Goal: Answer question/provide support: Share knowledge or assist other users

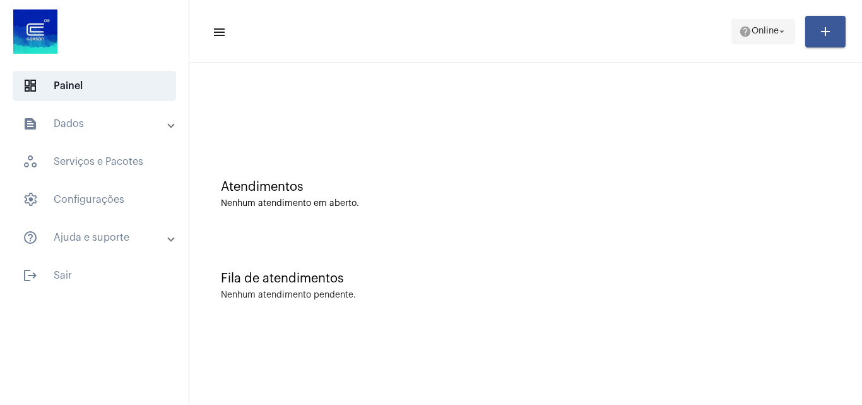
click at [760, 35] on span "Online" at bounding box center [765, 31] width 27 height 9
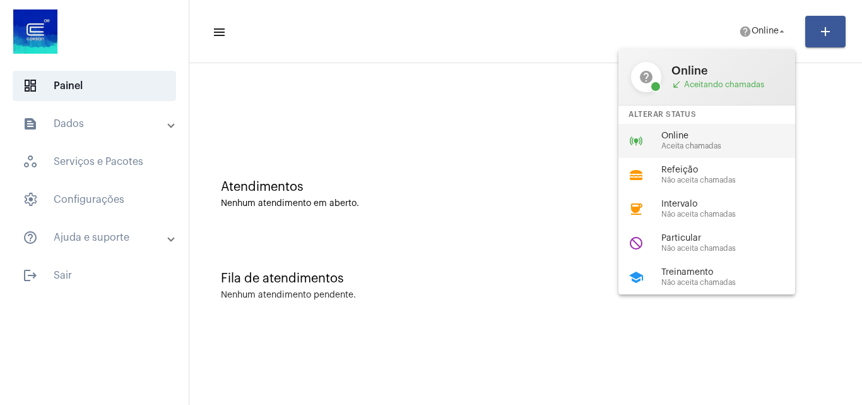
click at [675, 144] on span "Aceita chamadas" at bounding box center [733, 146] width 144 height 8
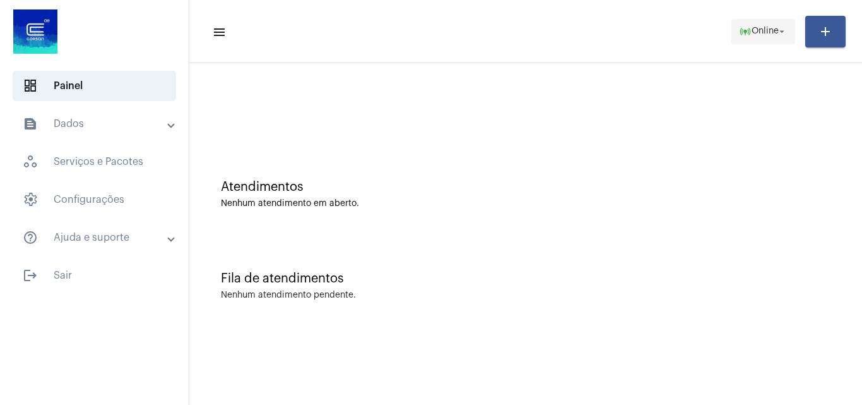
click at [742, 31] on mat-icon "online_prediction" at bounding box center [745, 31] width 13 height 13
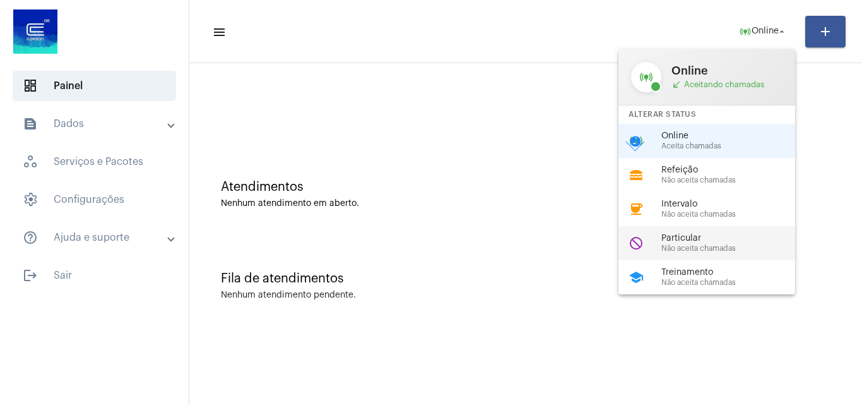
click at [697, 244] on span "Não aceita chamadas" at bounding box center [733, 248] width 144 height 8
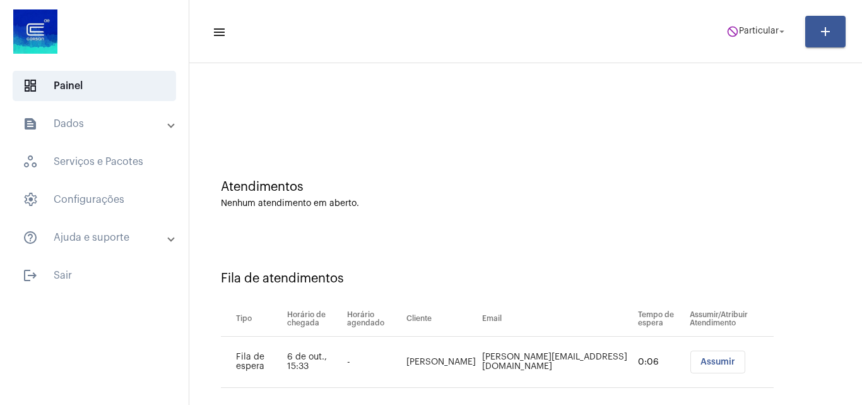
click at [701, 359] on span "Assumir" at bounding box center [718, 361] width 35 height 9
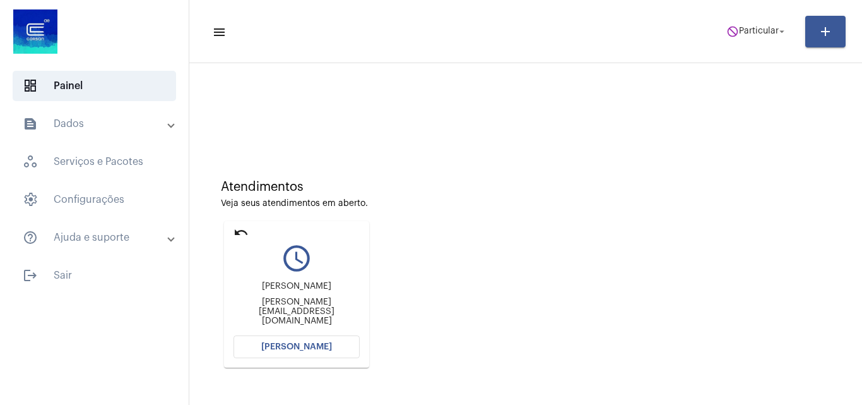
click at [325, 348] on span "[PERSON_NAME]" at bounding box center [296, 346] width 71 height 9
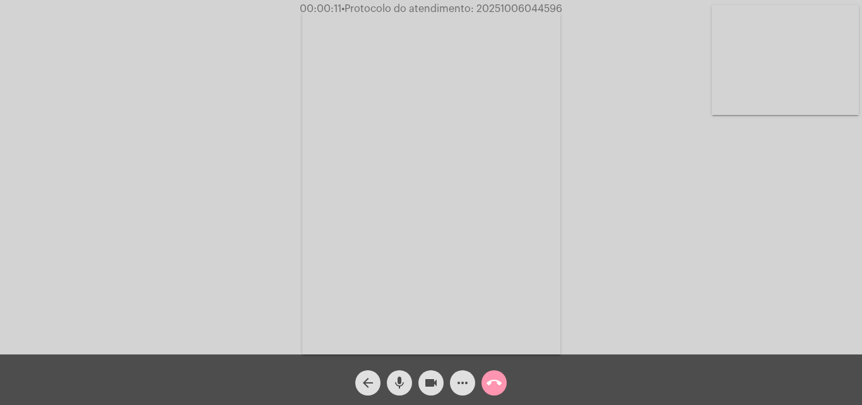
click at [673, 262] on div "Acessando Câmera e Microfone..." at bounding box center [431, 180] width 860 height 354
click at [464, 378] on mat-icon "more_horiz" at bounding box center [462, 382] width 15 height 15
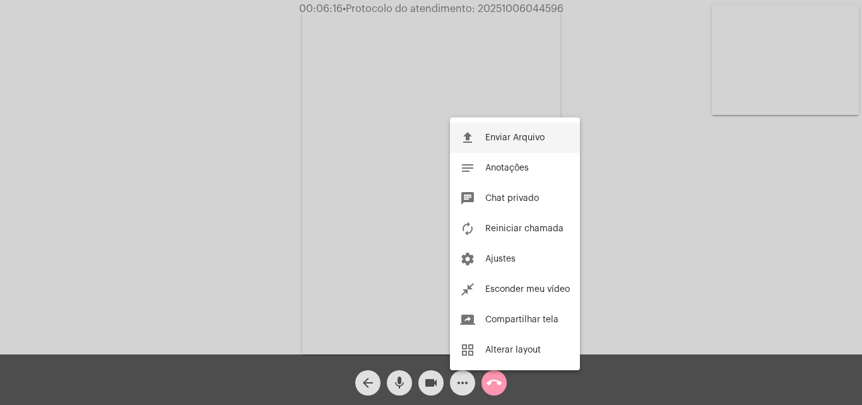
click at [497, 142] on button "file_upload Enviar Arquivo" at bounding box center [515, 137] width 130 height 30
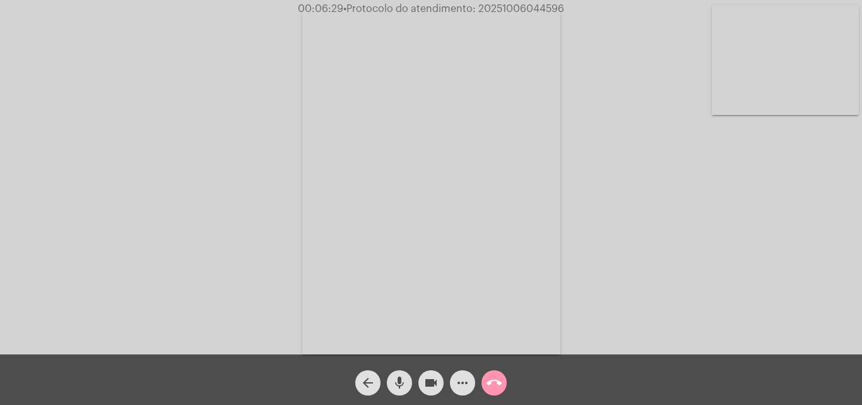
click at [458, 384] on mat-icon "more_horiz" at bounding box center [462, 382] width 15 height 15
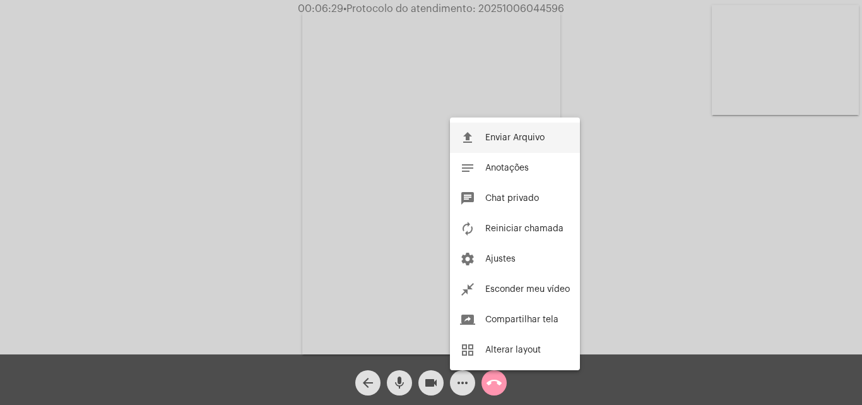
click at [483, 131] on button "file_upload Enviar Arquivo" at bounding box center [515, 137] width 130 height 30
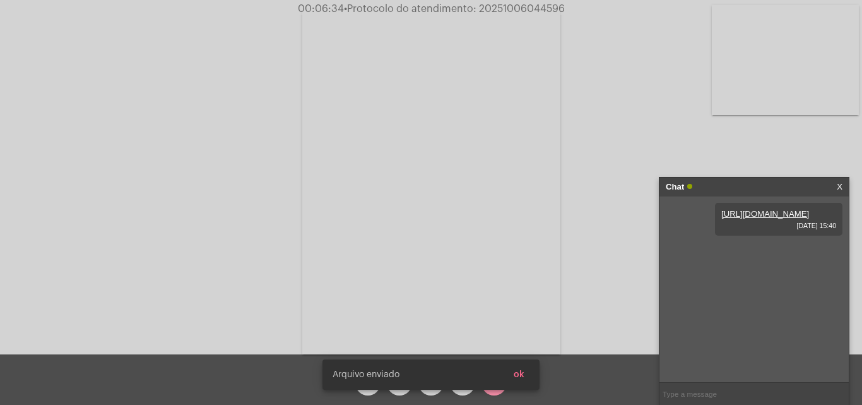
click at [524, 371] on button "ok" at bounding box center [519, 374] width 31 height 23
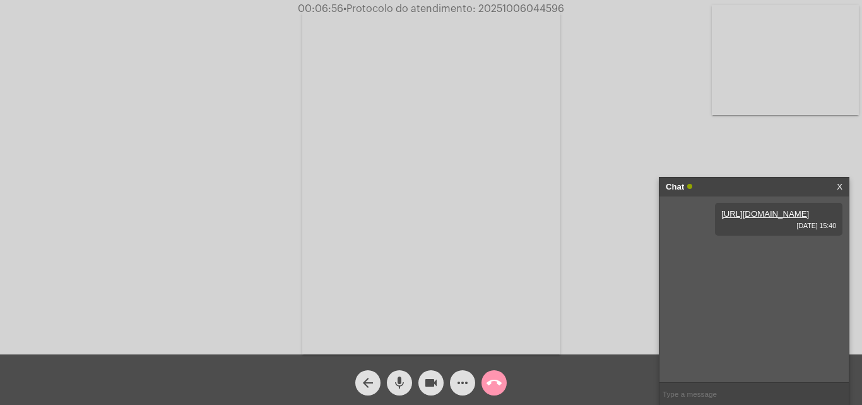
click at [494, 375] on mat-icon "call_end" at bounding box center [494, 382] width 15 height 15
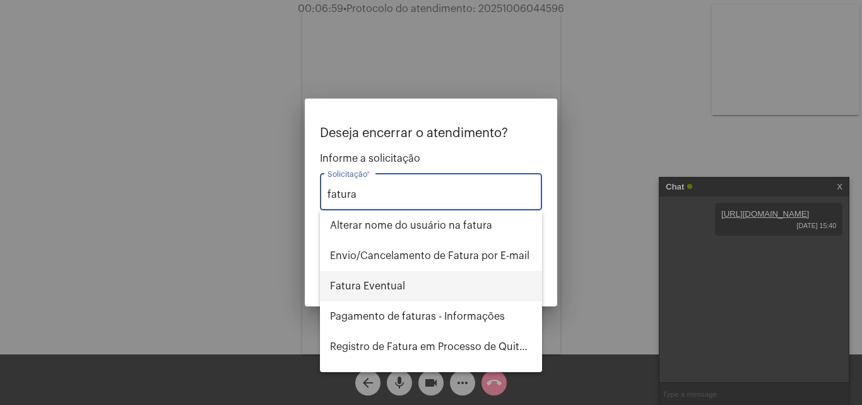
click at [386, 288] on span "Fatura Eventual" at bounding box center [431, 286] width 202 height 30
type input "Fatura Eventual"
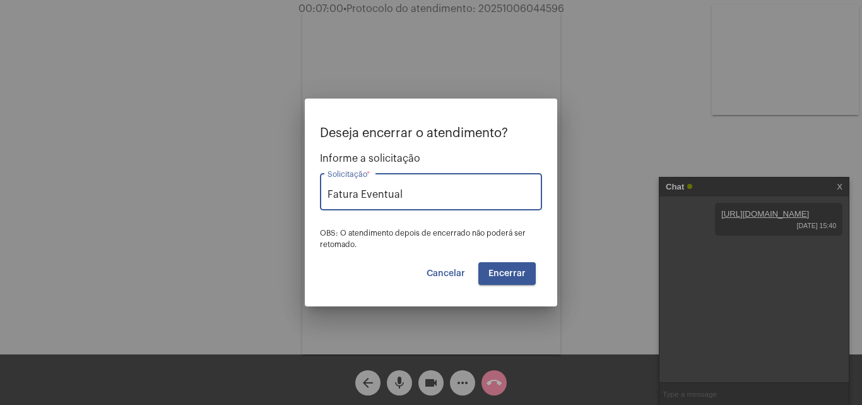
click at [497, 272] on span "Encerrar" at bounding box center [506, 273] width 37 height 9
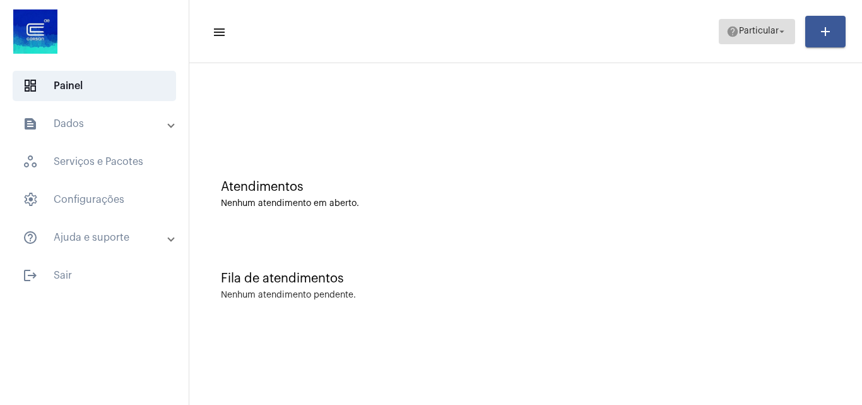
click at [760, 27] on span "Particular" at bounding box center [759, 31] width 40 height 9
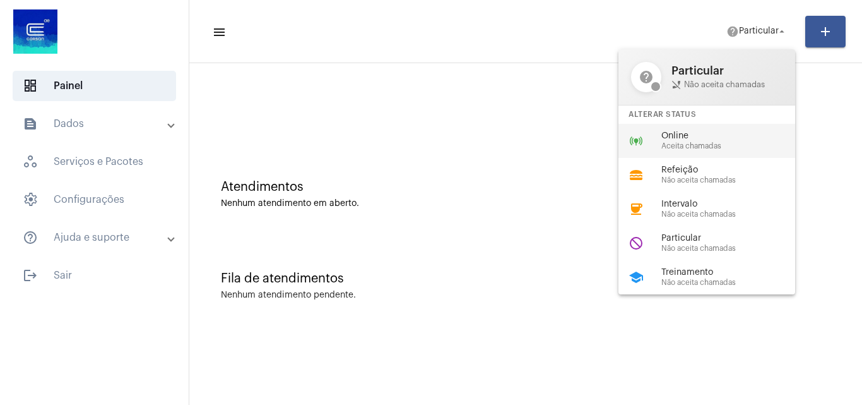
click at [709, 135] on span "Online" at bounding box center [733, 135] width 144 height 9
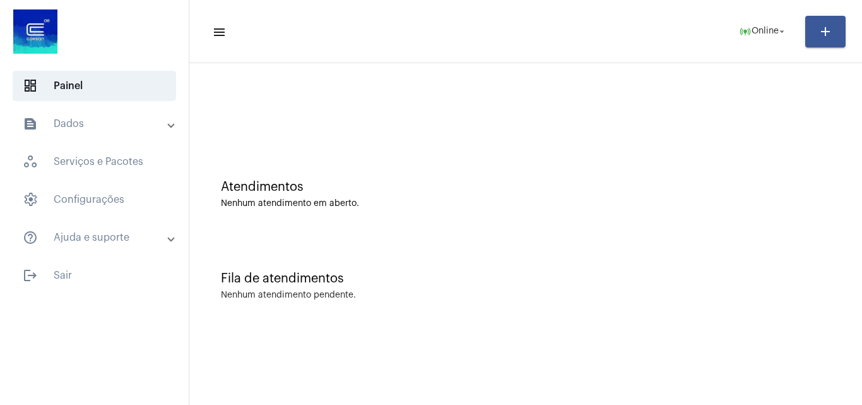
click at [668, 169] on div "Atendimentos Nenhum atendimento em aberto." at bounding box center [526, 188] width 660 height 92
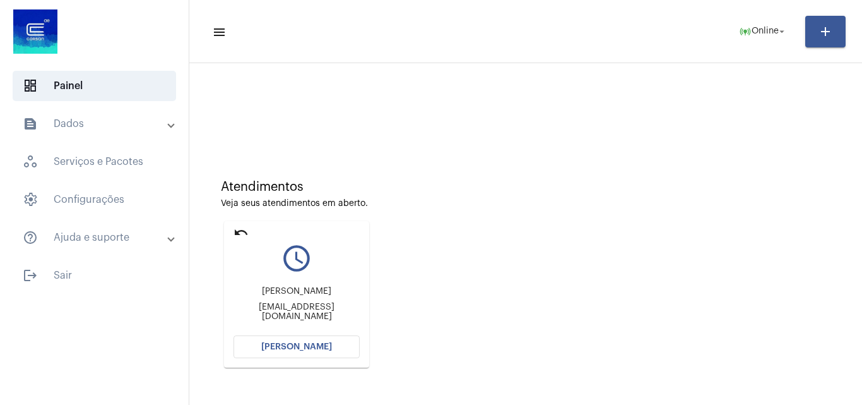
click at [266, 343] on span "[PERSON_NAME]" at bounding box center [296, 346] width 71 height 9
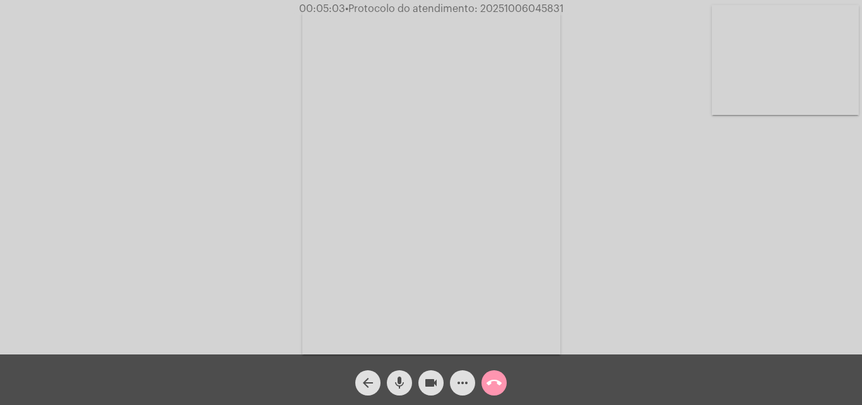
click at [495, 8] on span "• Protocolo do atendimento: 20251006045831" at bounding box center [454, 9] width 218 height 10
copy span "20251006045831"
click at [494, 380] on mat-icon "call_end" at bounding box center [494, 382] width 15 height 15
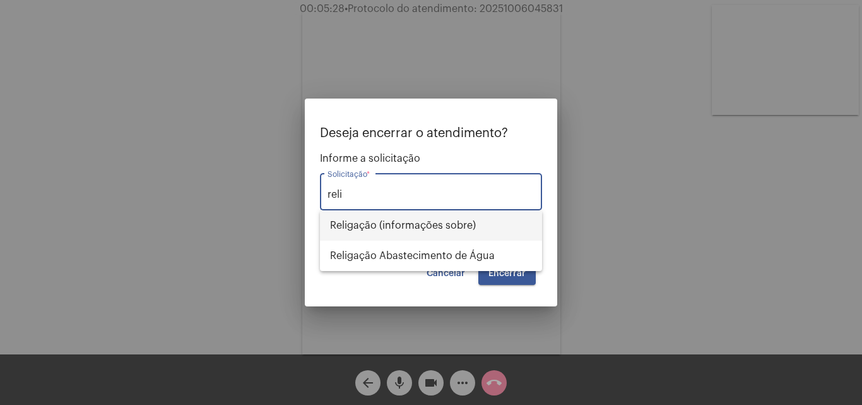
click at [378, 216] on span "Religação (informações sobre)" at bounding box center [431, 225] width 202 height 30
type input "Religação (informações sobre)"
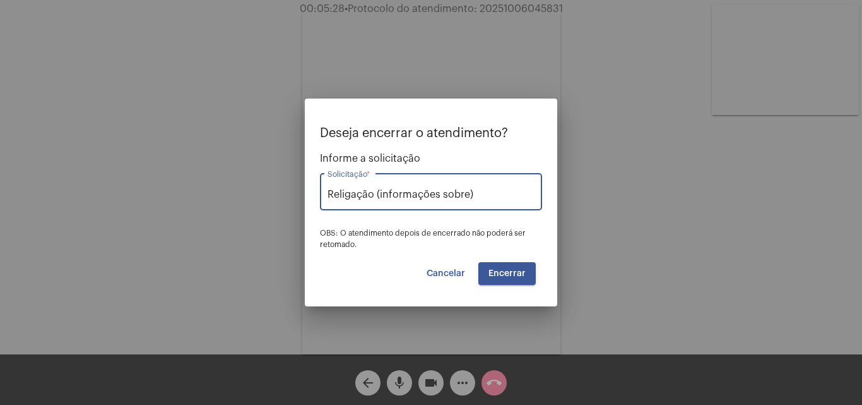
click at [521, 267] on button "Encerrar" at bounding box center [506, 273] width 57 height 23
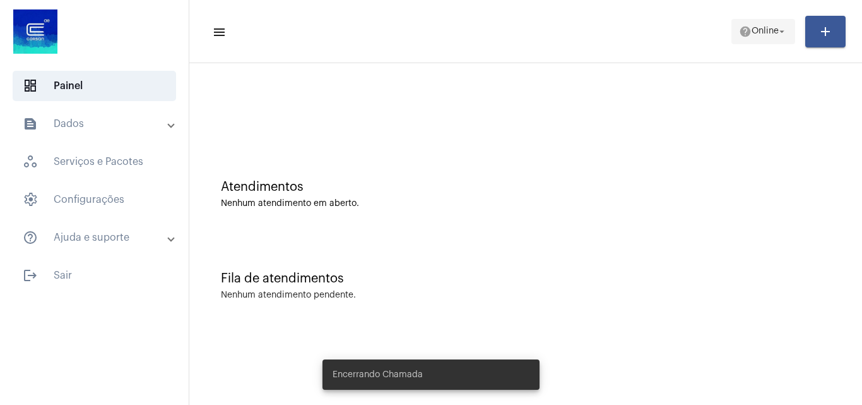
click at [740, 37] on span "help Online arrow_drop_down" at bounding box center [763, 31] width 49 height 23
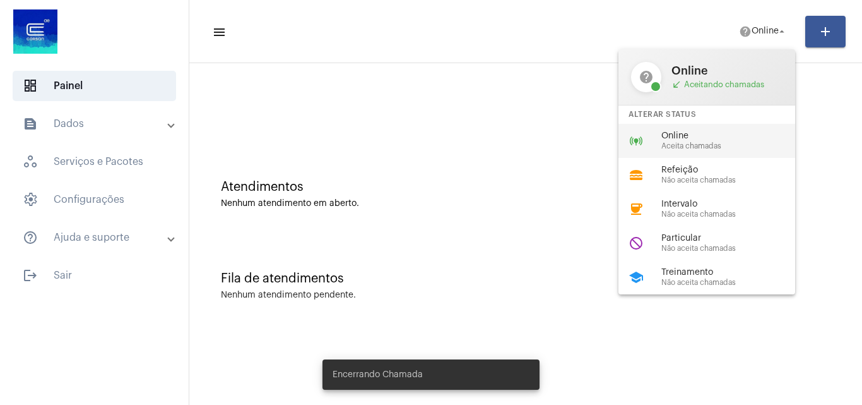
click at [681, 149] on span "Aceita chamadas" at bounding box center [733, 146] width 144 height 8
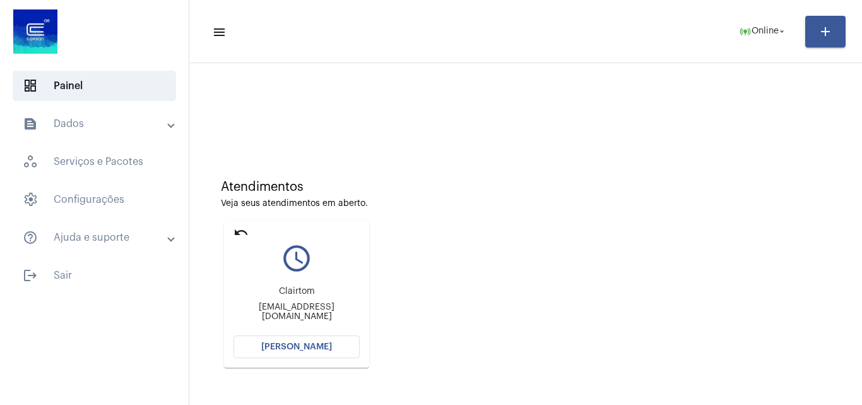
click at [310, 345] on span "[PERSON_NAME]" at bounding box center [296, 346] width 71 height 9
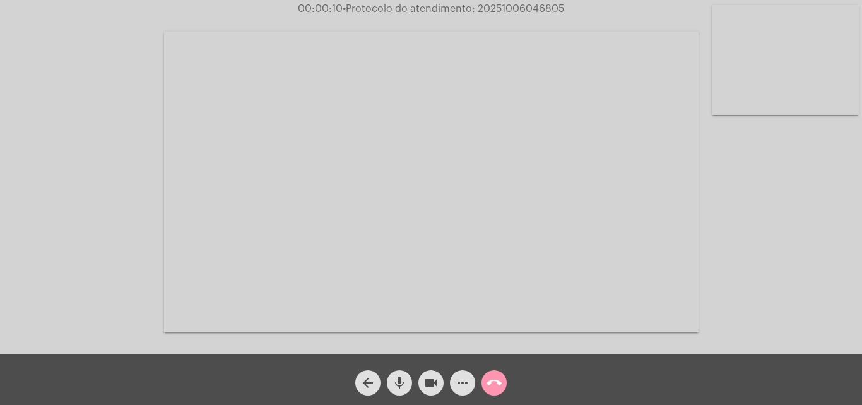
click at [791, 287] on div "Acessando Câmera e Microfone..." at bounding box center [431, 180] width 860 height 354
click at [462, 388] on mat-icon "more_horiz" at bounding box center [462, 382] width 15 height 15
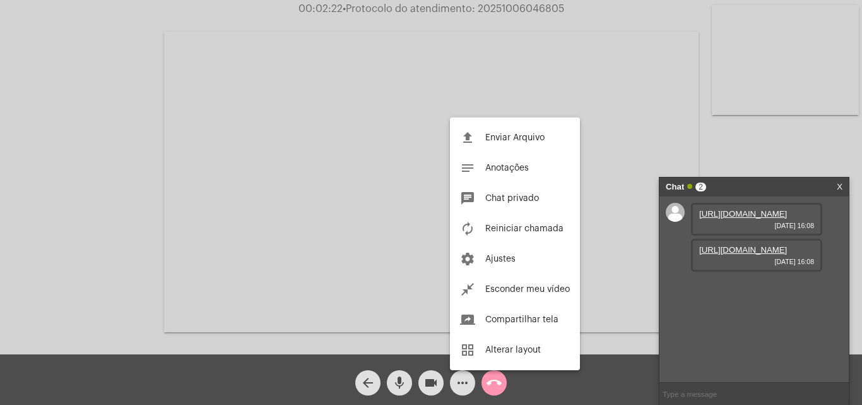
click at [723, 241] on div at bounding box center [431, 202] width 862 height 405
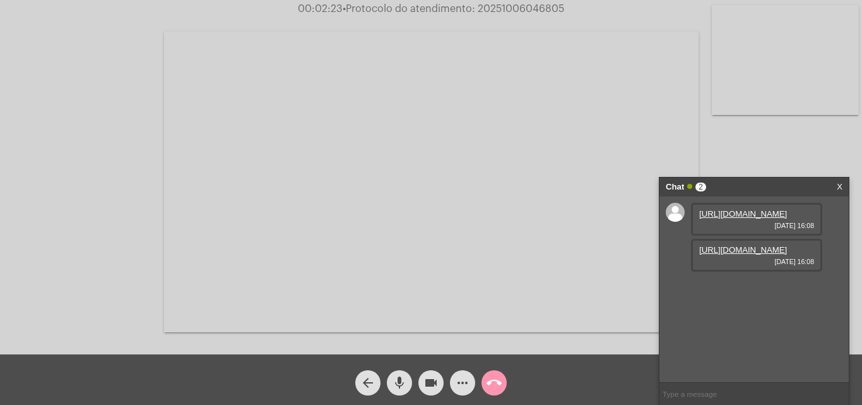
click at [740, 218] on link "https://neft-transfer-bucket.s3.amazonaws.com/temp-62633658-0c06-0da7-9d97-1818…" at bounding box center [743, 213] width 88 height 9
click at [41, 97] on div "Acessando Câmera e Microfone..." at bounding box center [431, 180] width 860 height 354
click at [724, 254] on link "https://neft-transfer-bucket.s3.amazonaws.com/temp-38f02880-3a4c-de45-73aa-76ff…" at bounding box center [743, 249] width 88 height 9
click at [38, 146] on div "Acessando Câmera e Microfone..." at bounding box center [431, 180] width 860 height 354
click at [504, 11] on span "• Protocolo do atendimento: 20251006046805" at bounding box center [454, 9] width 222 height 10
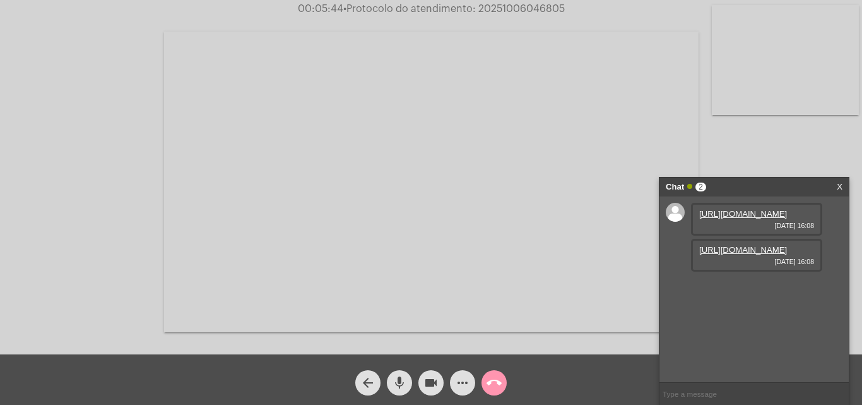
click at [504, 11] on span "• Protocolo do atendimento: 20251006046805" at bounding box center [454, 9] width 222 height 10
copy span "20251006046805"
click at [494, 381] on mat-icon "call_end" at bounding box center [494, 382] width 15 height 15
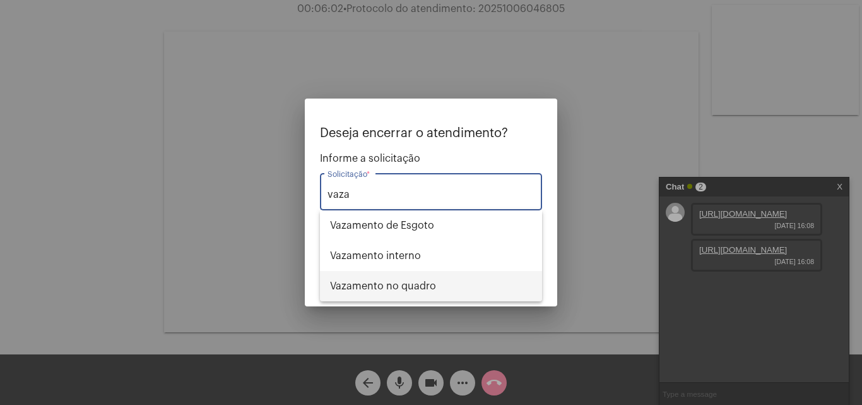
click at [412, 281] on span "Vazamento no quadro" at bounding box center [431, 286] width 202 height 30
type input "Vazamento no quadro"
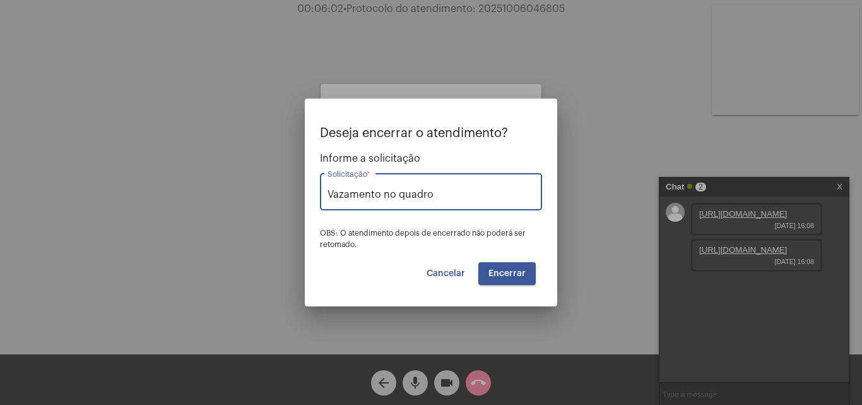
click at [506, 266] on button "Encerrar" at bounding box center [506, 273] width 57 height 23
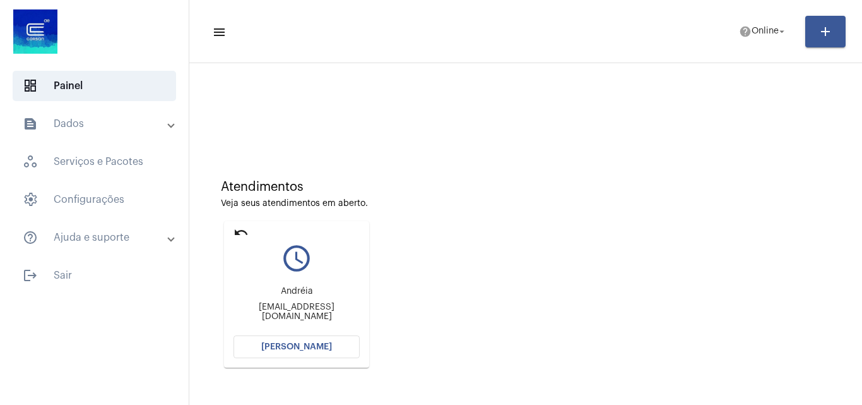
click at [284, 344] on span "[PERSON_NAME]" at bounding box center [296, 346] width 71 height 9
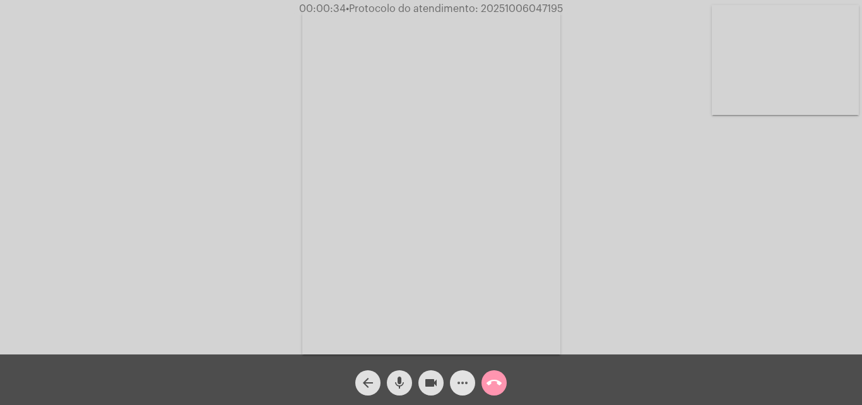
click at [465, 380] on mat-icon "more_horiz" at bounding box center [462, 382] width 15 height 15
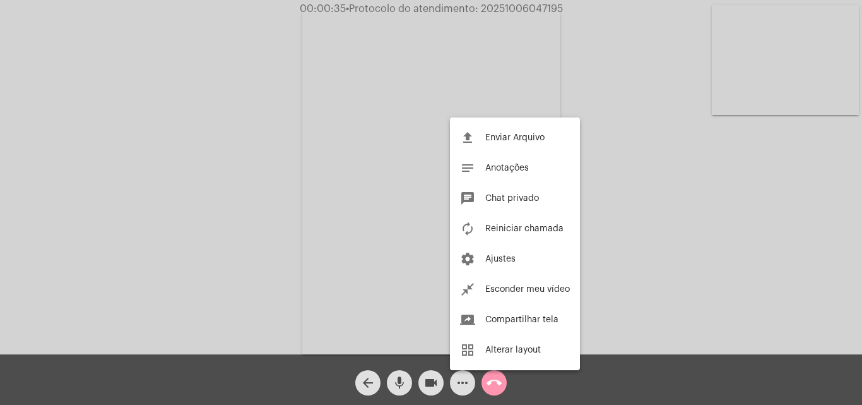
click at [169, 178] on div at bounding box center [431, 202] width 862 height 405
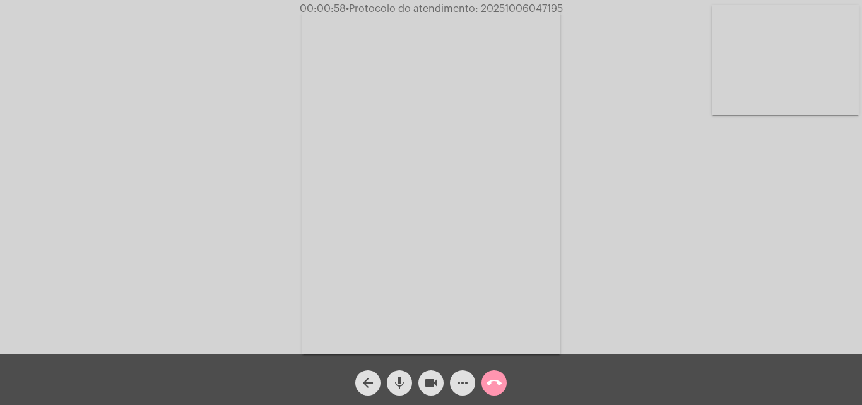
click at [462, 379] on mat-icon "more_horiz" at bounding box center [462, 382] width 15 height 15
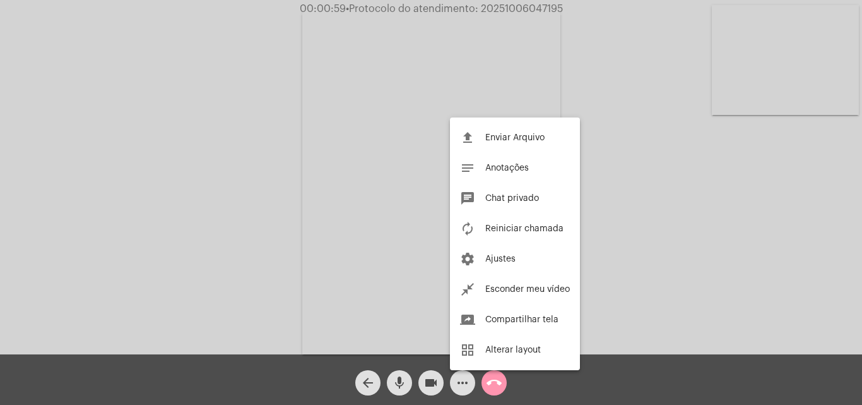
click at [233, 158] on div at bounding box center [431, 202] width 862 height 405
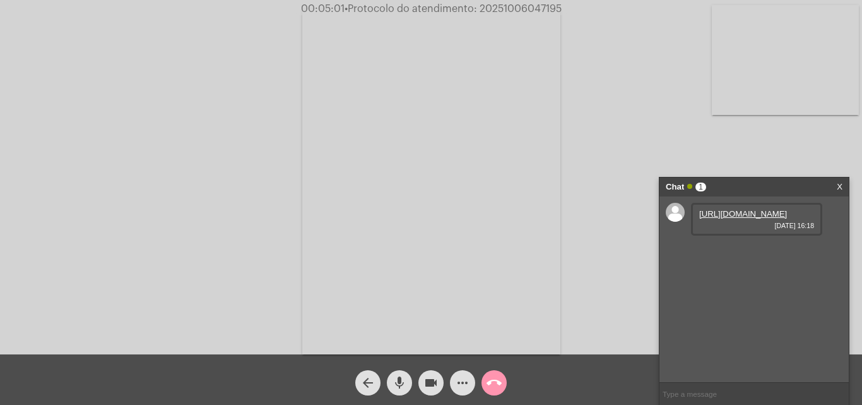
click at [752, 218] on link "https://neft-transfer-bucket.s3.amazonaws.com/temp-79c4a22d-d226-44e6-6517-648b…" at bounding box center [743, 213] width 88 height 9
click at [85, 156] on div "Acessando Câmera e Microfone..." at bounding box center [431, 180] width 860 height 354
click at [819, 141] on div "Acessando Câmera e Microfone..." at bounding box center [431, 180] width 860 height 354
click at [760, 254] on link "https://neft-transfer-bucket.s3.amazonaws.com/temp-b75ba5e4-a379-7348-6987-282a…" at bounding box center [743, 249] width 88 height 9
click at [101, 129] on div "Acessando Câmera e Microfone..." at bounding box center [431, 180] width 860 height 354
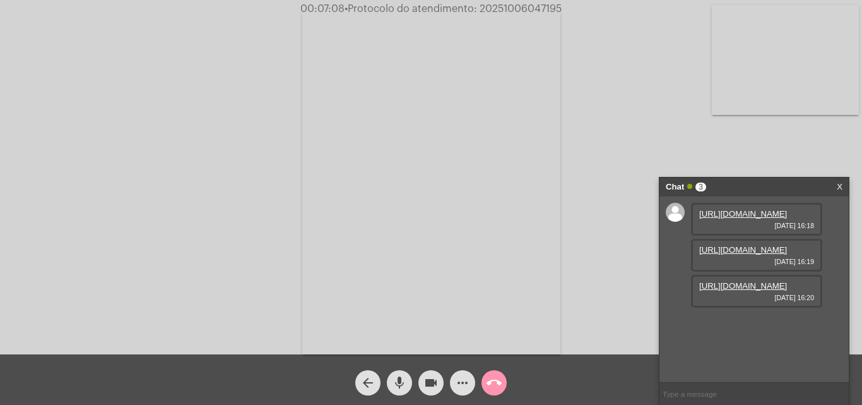
scroll to position [11, 0]
click at [737, 290] on link "https://neft-transfer-bucket.s3.amazonaws.com/temp-573c387a-e544-30da-1da4-3906…" at bounding box center [743, 285] width 88 height 9
click at [136, 150] on div "Acessando Câmera e Microfone..." at bounding box center [431, 180] width 860 height 354
click at [150, 93] on div "Acessando Câmera e Microfone..." at bounding box center [431, 180] width 860 height 354
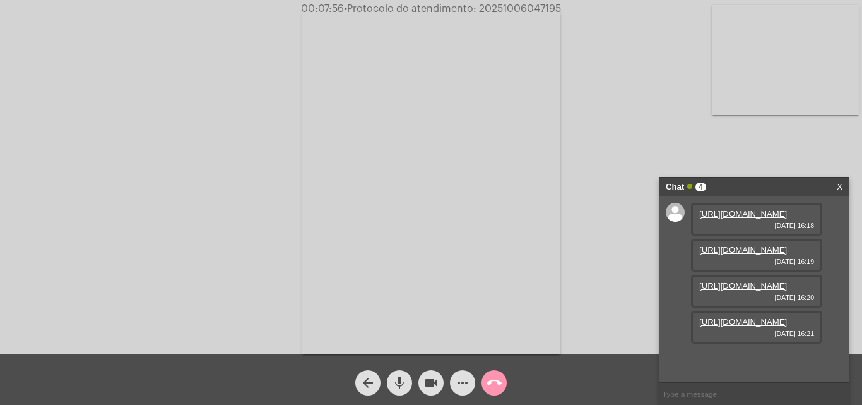
click at [729, 326] on link "https://neft-transfer-bucket.s3.amazonaws.com/temp-29db17f9-390f-c275-093e-7767…" at bounding box center [743, 321] width 88 height 9
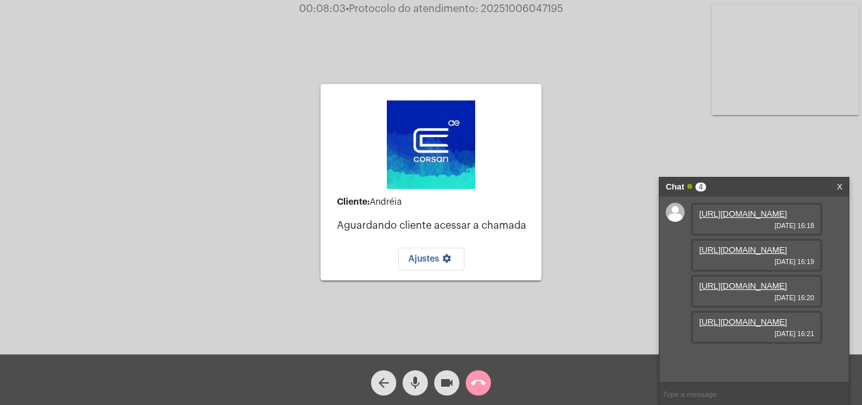
click at [127, 132] on div "Cliente: Andréia Aguardando cliente acessar a chamada Ajustes settings Acessand…" at bounding box center [431, 180] width 860 height 354
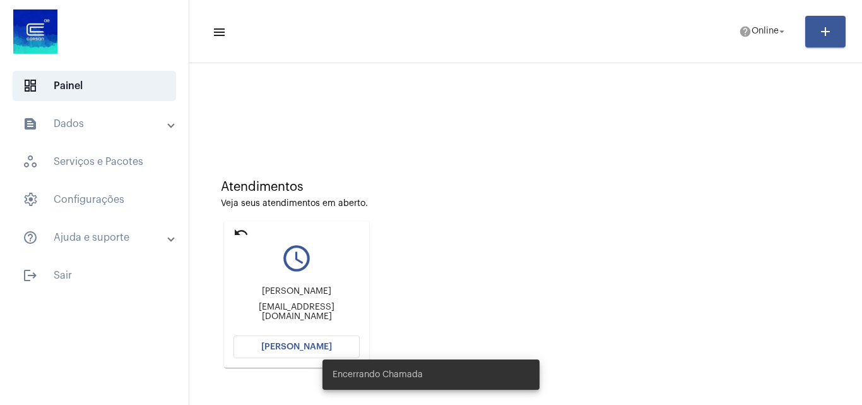
click at [291, 350] on span "[PERSON_NAME]" at bounding box center [296, 346] width 71 height 9
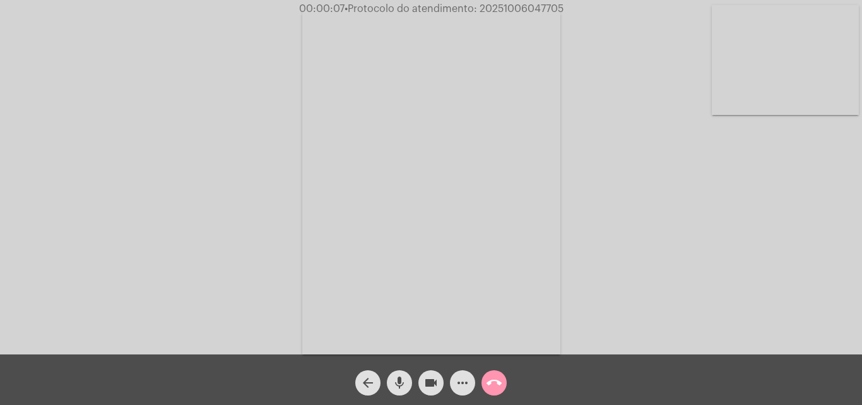
click at [676, 240] on div "Acessando Câmera e Microfone..." at bounding box center [431, 180] width 860 height 354
click at [707, 206] on div "Acessando Câmera e Microfone..." at bounding box center [431, 180] width 860 height 354
click at [491, 385] on mat-icon "call_end" at bounding box center [494, 382] width 15 height 15
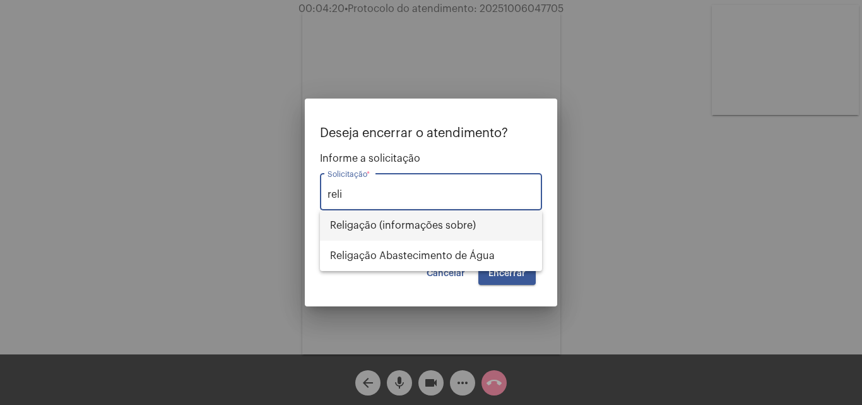
click at [430, 227] on span "Religação (informações sobre)" at bounding box center [431, 225] width 202 height 30
type input "Religação (informações sobre)"
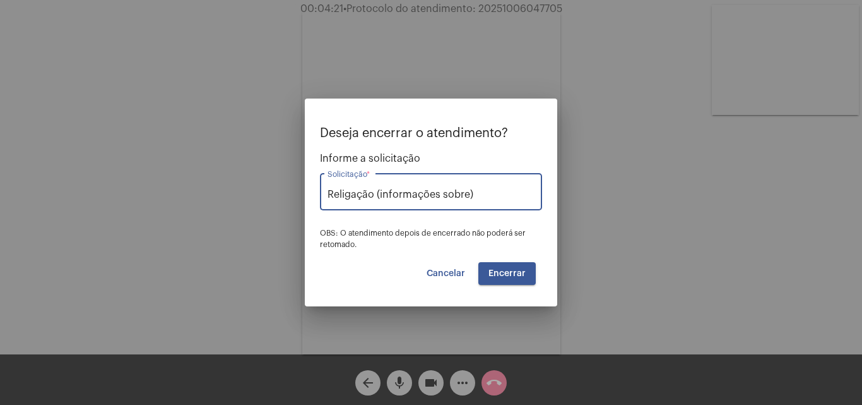
click at [490, 273] on span "Encerrar" at bounding box center [506, 273] width 37 height 9
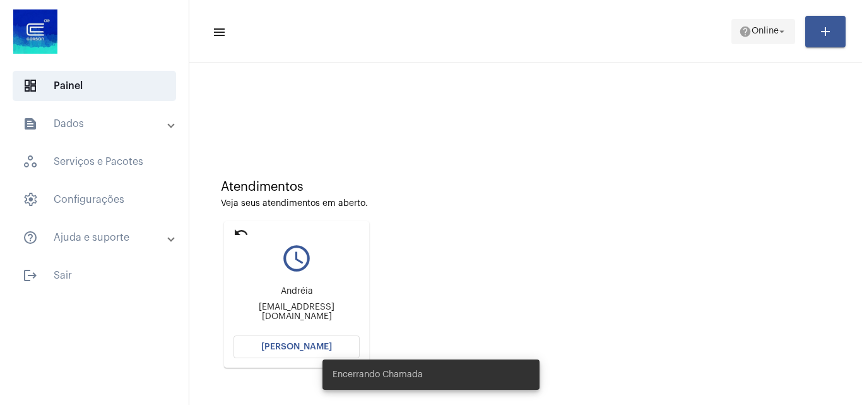
click at [778, 25] on span "help Online arrow_drop_down" at bounding box center [763, 31] width 49 height 23
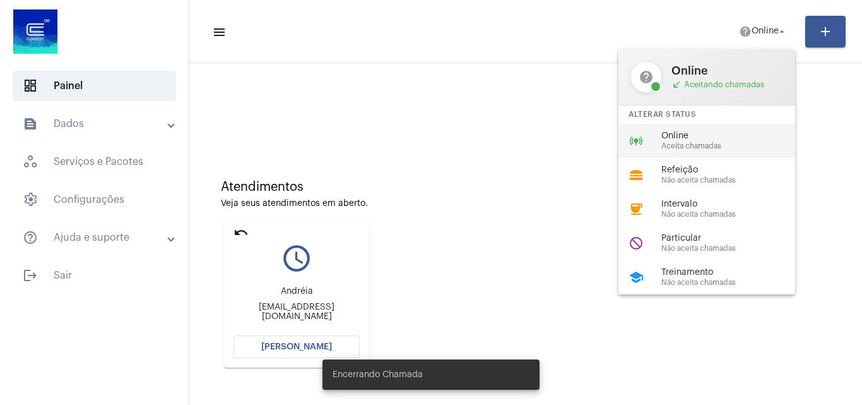
click at [702, 146] on span "Aceita chamadas" at bounding box center [733, 146] width 144 height 8
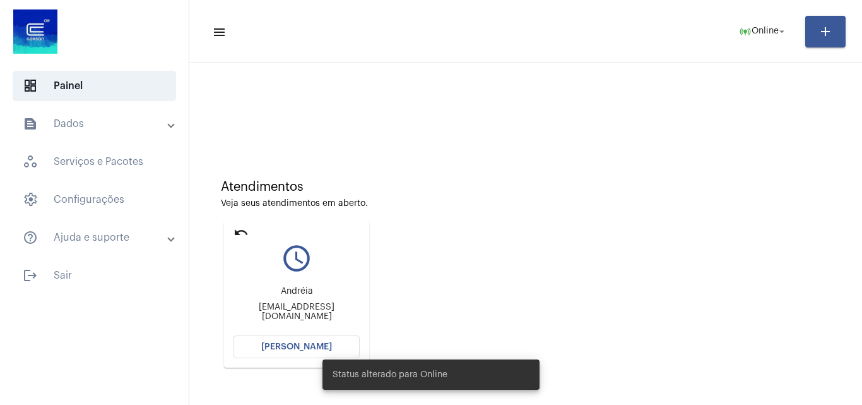
click at [292, 347] on span "[PERSON_NAME]" at bounding box center [296, 346] width 71 height 9
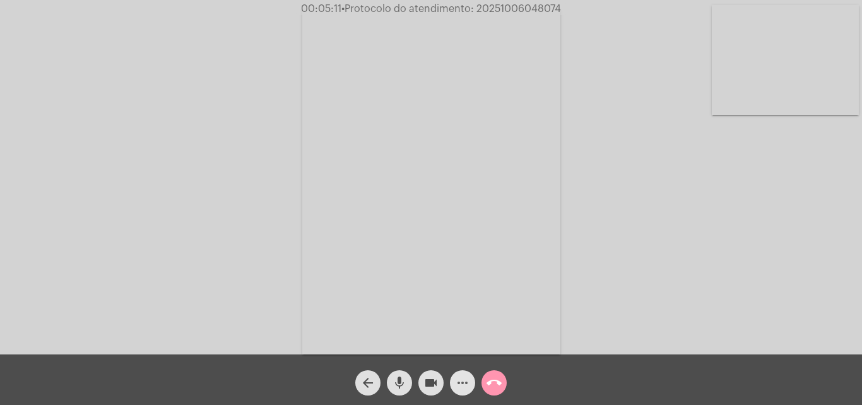
click at [455, 383] on mat-icon "more_horiz" at bounding box center [462, 382] width 15 height 15
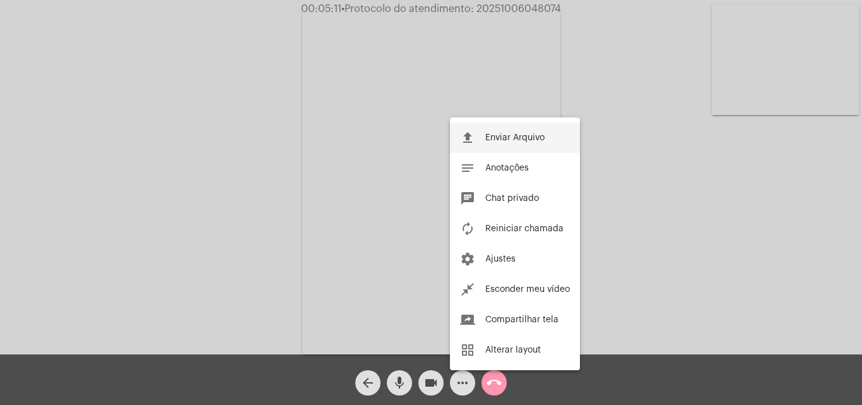
click at [470, 133] on mat-icon "file_upload" at bounding box center [467, 137] width 15 height 15
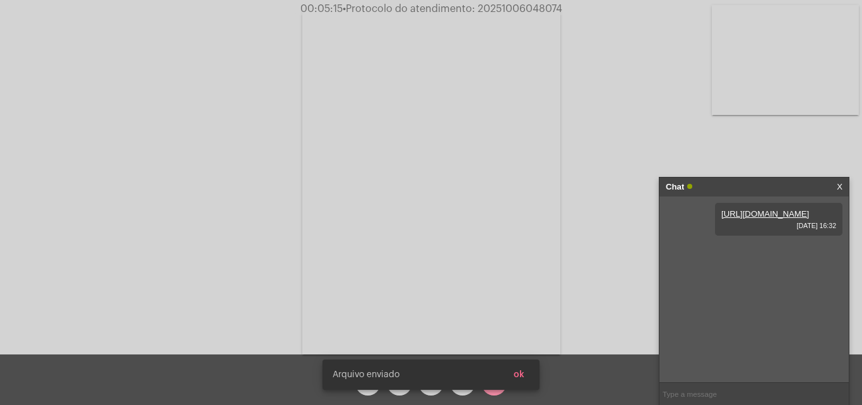
click at [519, 375] on span "ok" at bounding box center [519, 374] width 11 height 9
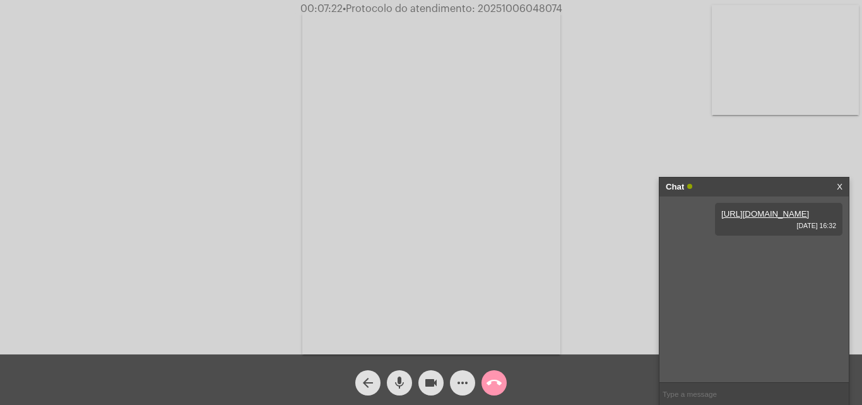
click at [495, 4] on span "• Protocolo do atendimento: 20251006048074" at bounding box center [453, 9] width 220 height 10
copy span "20251006048074"
click at [492, 376] on mat-icon "call_end" at bounding box center [494, 382] width 15 height 15
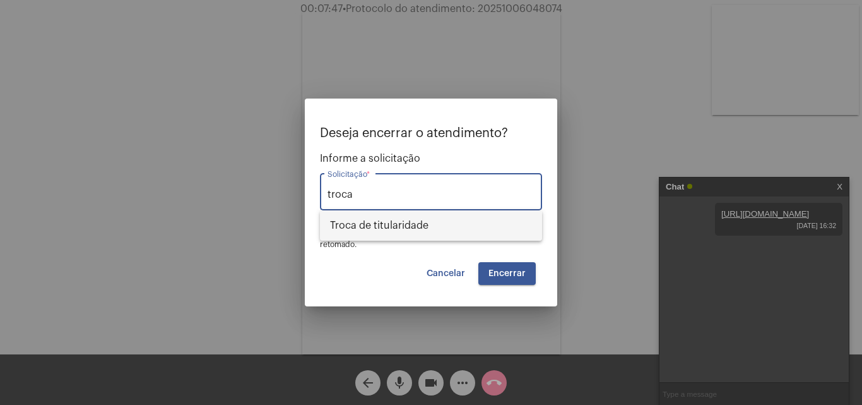
click at [442, 228] on span "Troca de titularidade" at bounding box center [431, 225] width 202 height 30
type input "Troca de titularidade"
click at [509, 272] on span "Encerrar" at bounding box center [506, 273] width 37 height 9
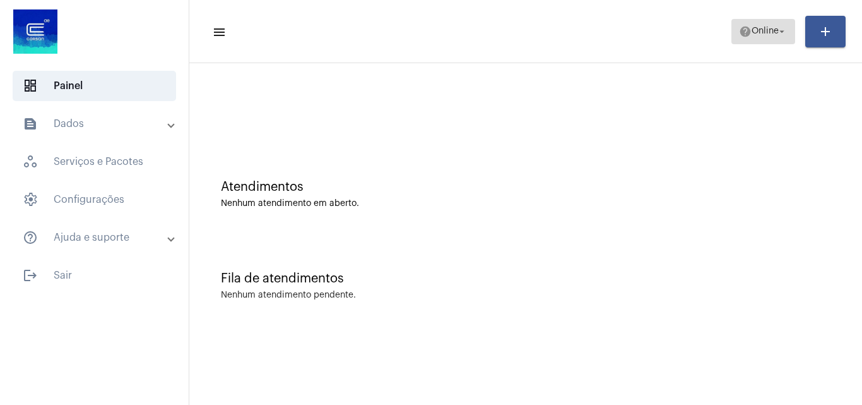
click at [742, 33] on mat-icon "help" at bounding box center [745, 31] width 13 height 13
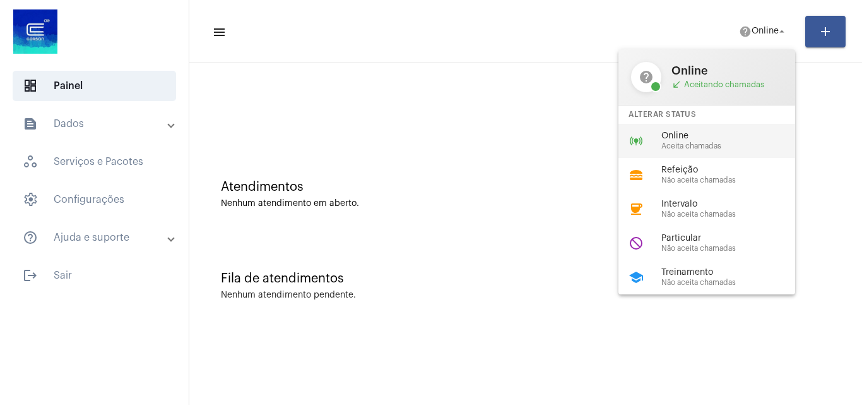
click at [713, 148] on span "Aceita chamadas" at bounding box center [733, 146] width 144 height 8
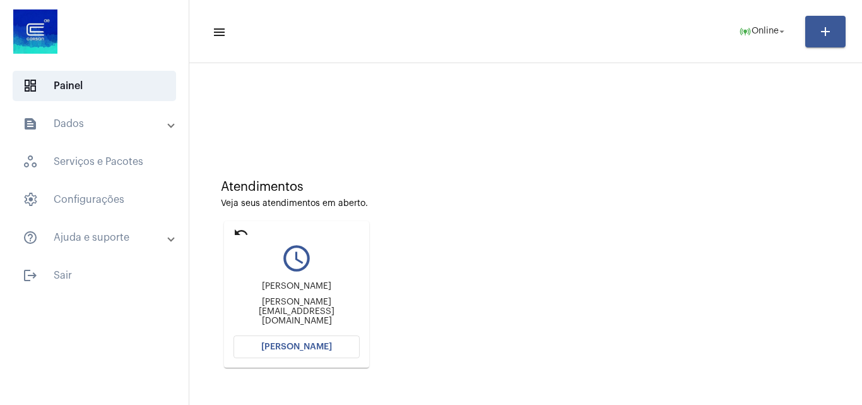
click at [290, 350] on span "[PERSON_NAME]" at bounding box center [296, 346] width 71 height 9
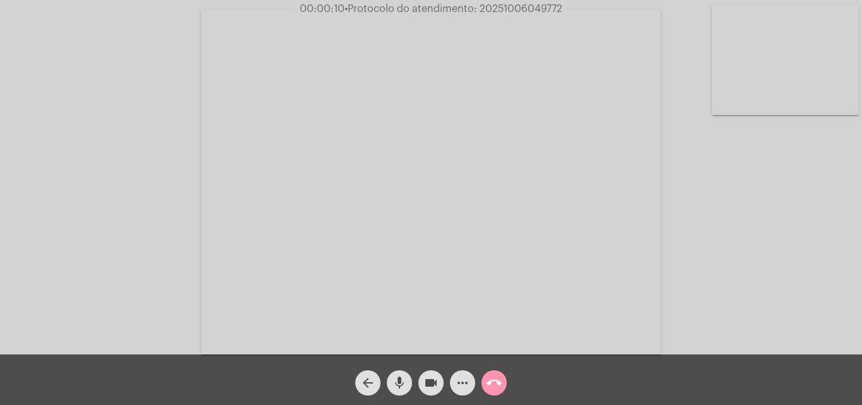
click at [764, 255] on div "Acessando Câmera e Microfone..." at bounding box center [431, 180] width 860 height 354
click at [399, 383] on mat-icon "mic" at bounding box center [399, 382] width 15 height 15
click at [431, 381] on mat-icon "videocam" at bounding box center [430, 382] width 15 height 15
click at [396, 381] on mat-icon "mic_off" at bounding box center [399, 382] width 15 height 15
click at [429, 385] on mat-icon "videocam_off" at bounding box center [430, 382] width 15 height 15
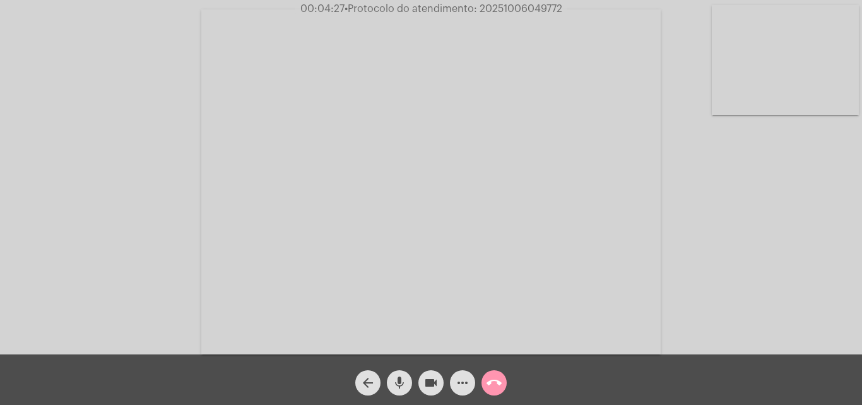
click at [497, 379] on mat-icon "call_end" at bounding box center [494, 382] width 15 height 15
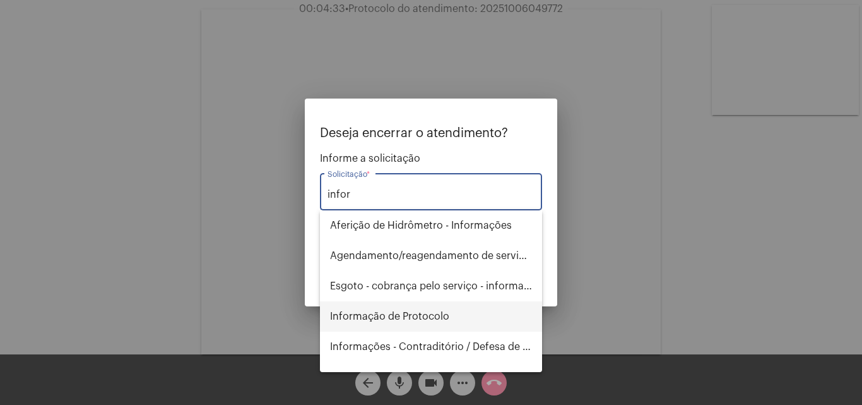
click at [415, 324] on span "Informação de Protocolo" at bounding box center [431, 316] width 202 height 30
type input "Informação de Protocolo"
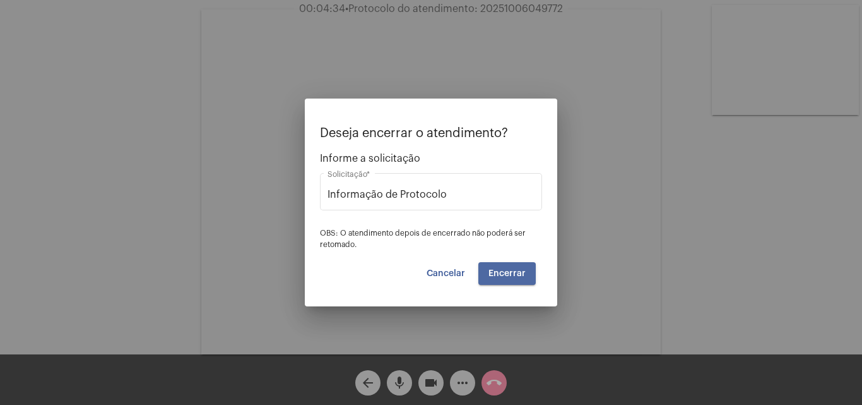
click at [501, 276] on span "Encerrar" at bounding box center [506, 273] width 37 height 9
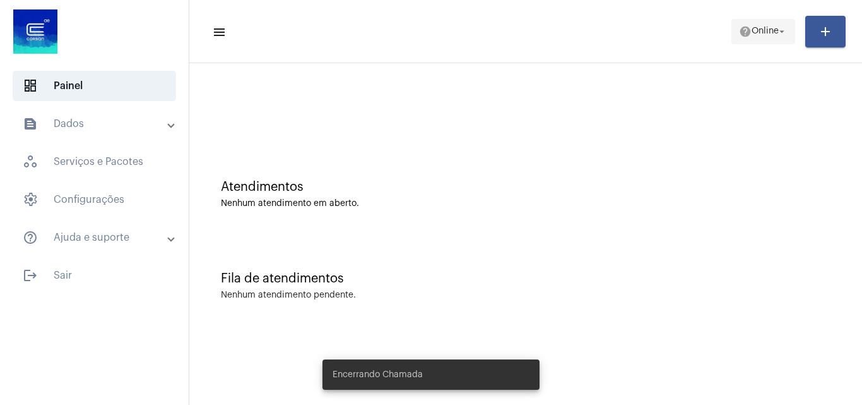
click at [767, 33] on span "Online" at bounding box center [765, 31] width 27 height 9
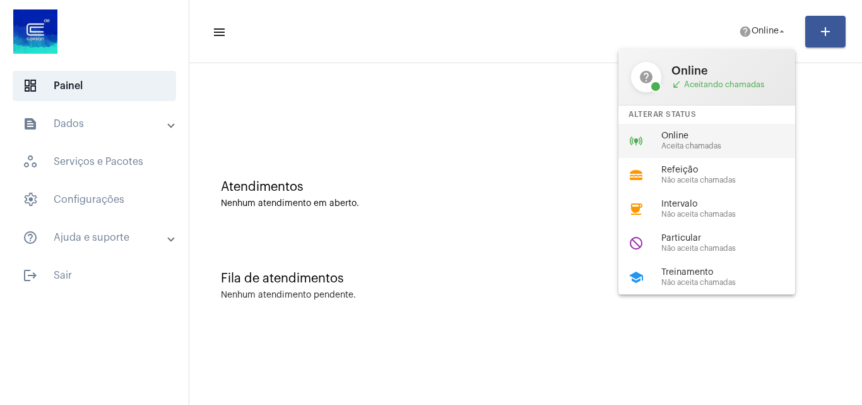
click at [710, 138] on span "Online" at bounding box center [733, 135] width 144 height 9
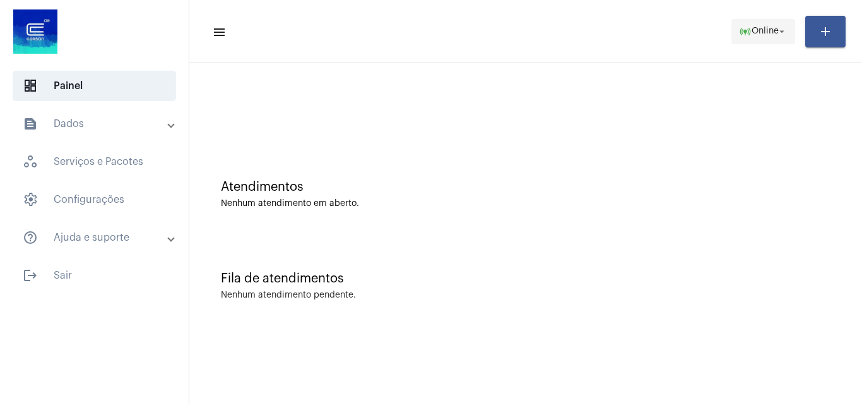
click at [764, 32] on span "Online" at bounding box center [765, 31] width 27 height 9
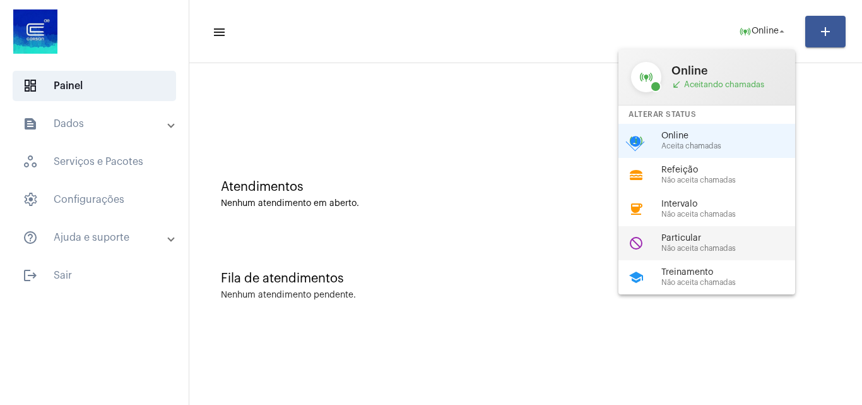
click at [723, 236] on span "Particular" at bounding box center [733, 238] width 144 height 9
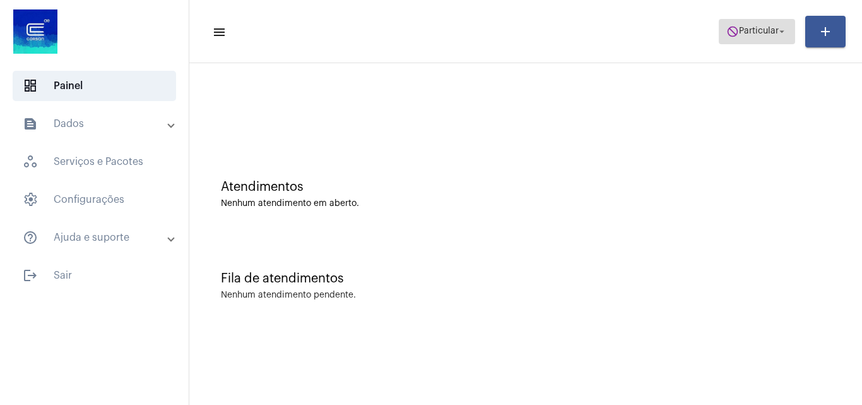
click at [757, 32] on span "Particular" at bounding box center [759, 31] width 40 height 9
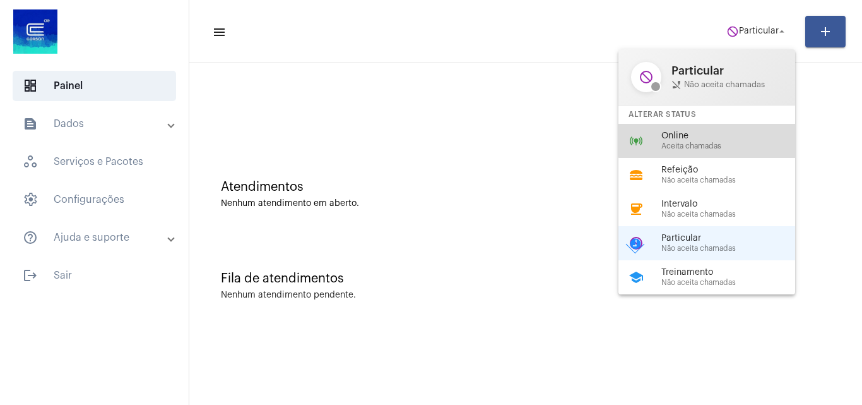
click at [719, 134] on span "Online" at bounding box center [733, 135] width 144 height 9
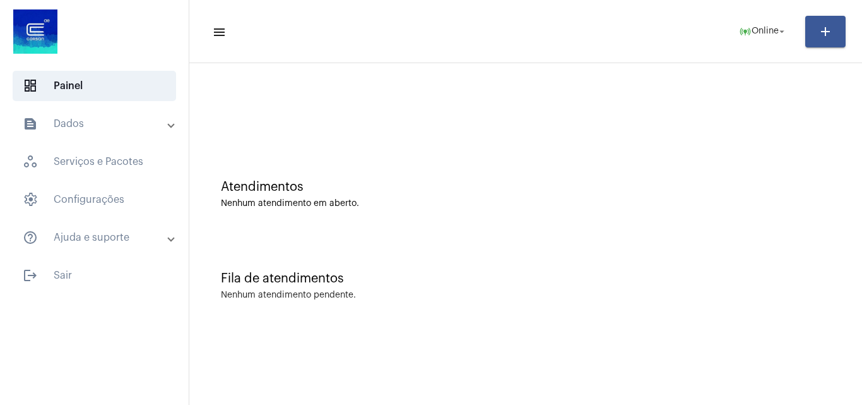
click at [725, 309] on div "Fila de atendimentos Nenhum atendimento pendente." at bounding box center [526, 280] width 660 height 92
click at [752, 32] on span "Online" at bounding box center [765, 31] width 27 height 9
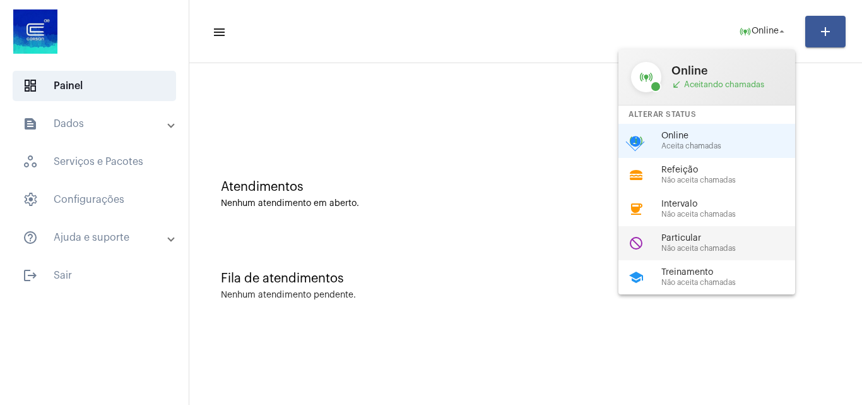
click at [696, 240] on span "Particular" at bounding box center [733, 238] width 144 height 9
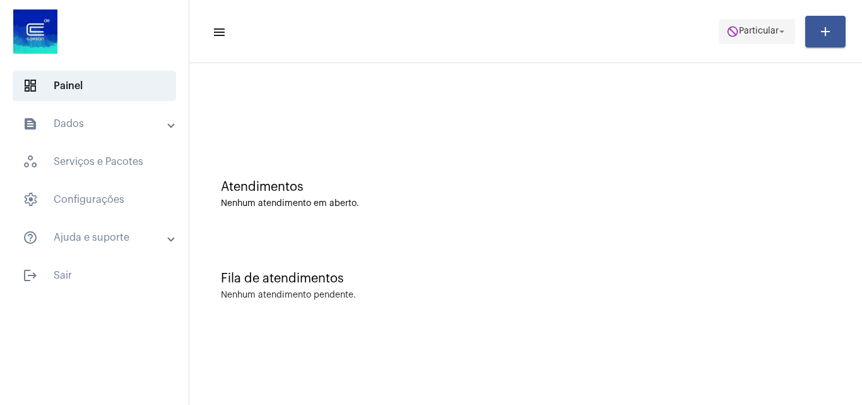
click at [772, 25] on span "do_not_disturb Particular arrow_drop_down" at bounding box center [756, 31] width 61 height 23
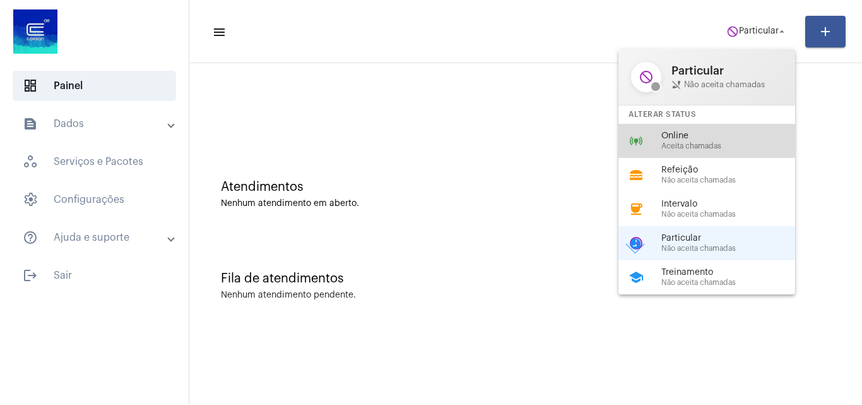
click at [673, 138] on span "Online" at bounding box center [733, 135] width 144 height 9
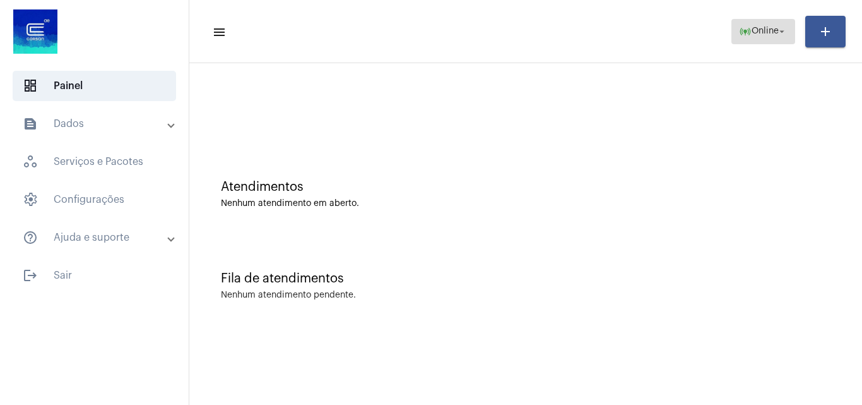
click at [739, 29] on mat-icon "online_prediction" at bounding box center [745, 31] width 13 height 13
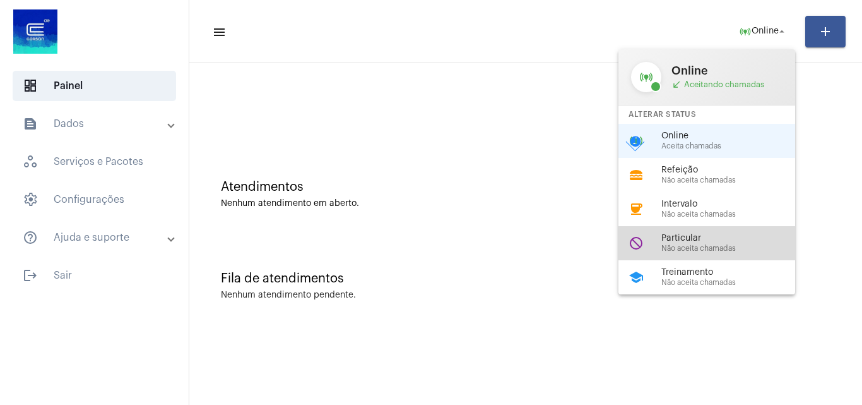
click at [696, 238] on span "Particular" at bounding box center [733, 238] width 144 height 9
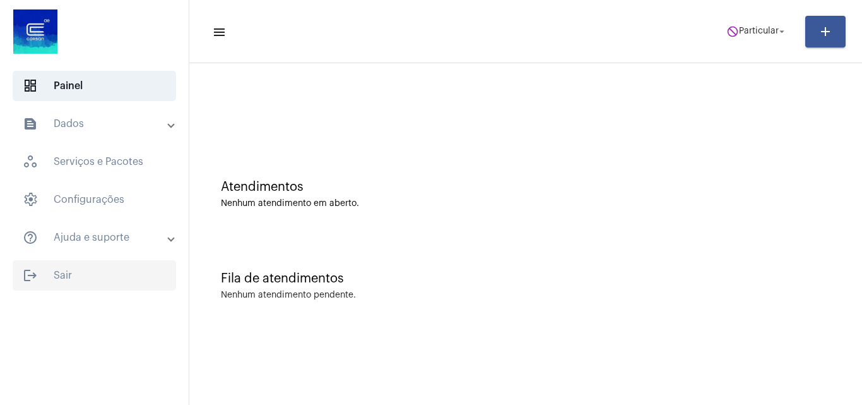
click at [45, 276] on span "logout Sair" at bounding box center [94, 275] width 163 height 30
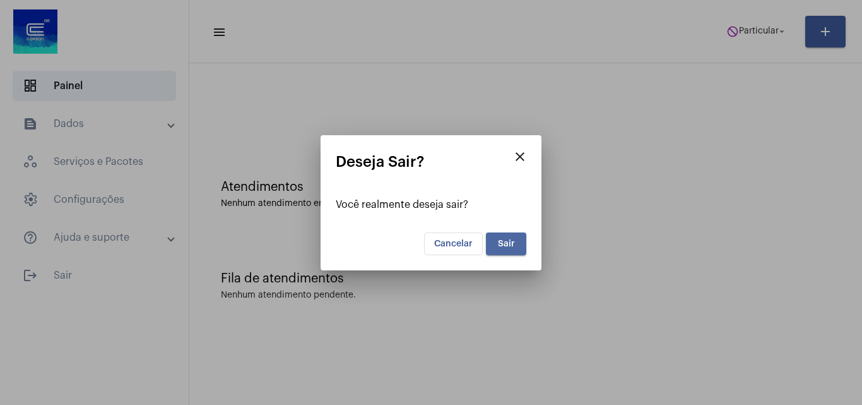
click at [506, 234] on button "Sair" at bounding box center [506, 243] width 40 height 23
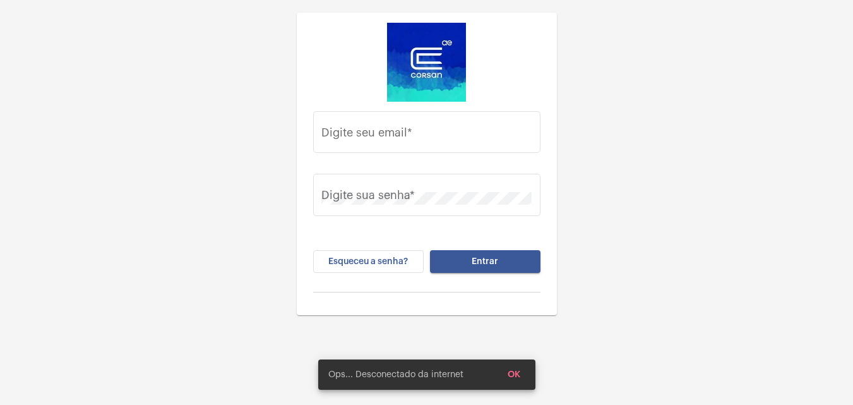
type input "[EMAIL_ADDRESS][DOMAIN_NAME]"
